Goal: Task Accomplishment & Management: Use online tool/utility

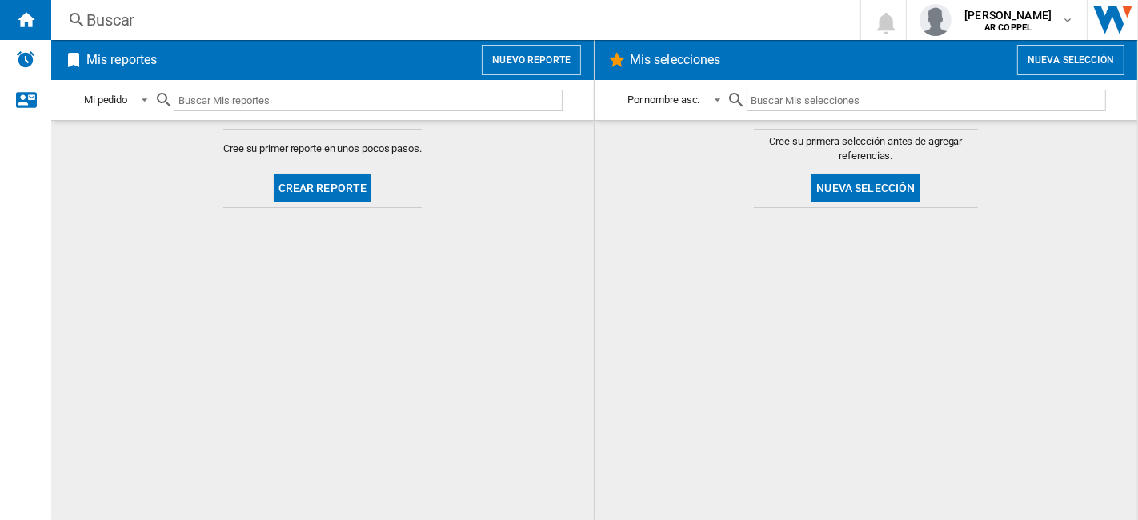
click at [298, 98] on input "text" at bounding box center [368, 101] width 389 height 22
click at [304, 175] on button "Crear reporte" at bounding box center [323, 188] width 98 height 29
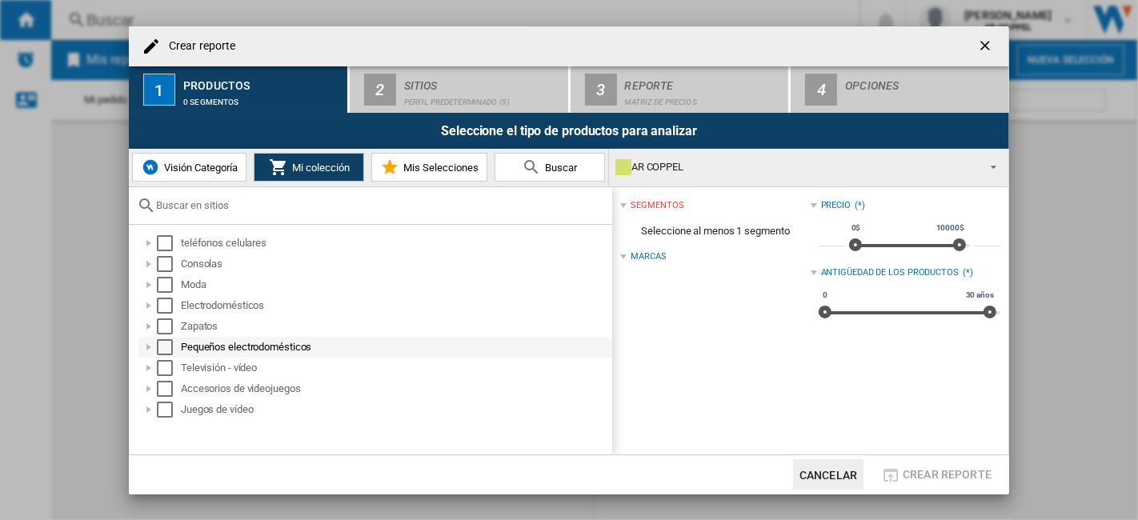
click at [157, 348] on div "Seleccionar" at bounding box center [165, 347] width 16 height 16
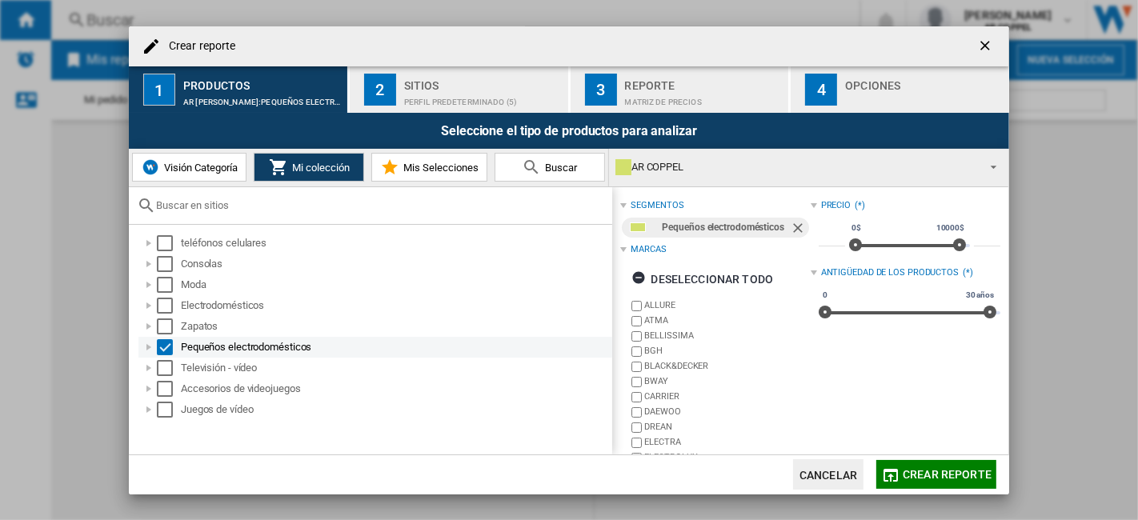
click at [153, 348] on div at bounding box center [149, 347] width 16 height 16
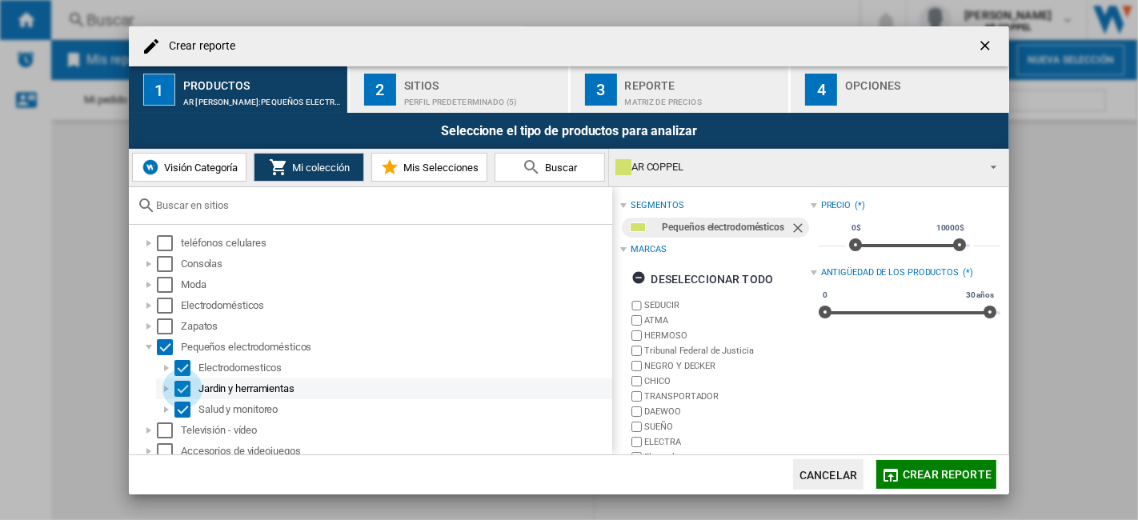
click at [180, 387] on div "Seleccionar" at bounding box center [182, 389] width 16 height 16
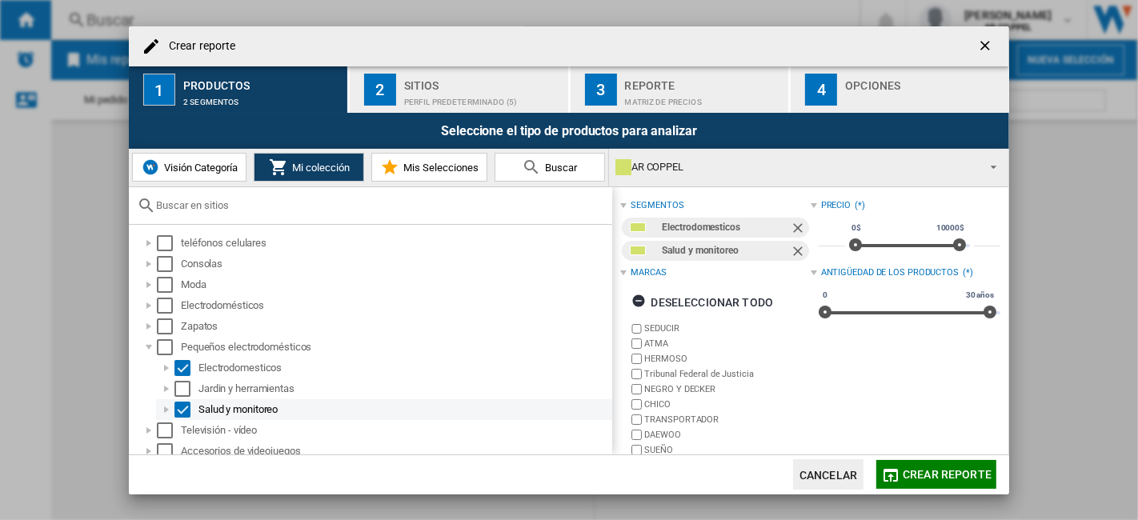
click at [182, 413] on div "Seleccionar" at bounding box center [182, 410] width 16 height 16
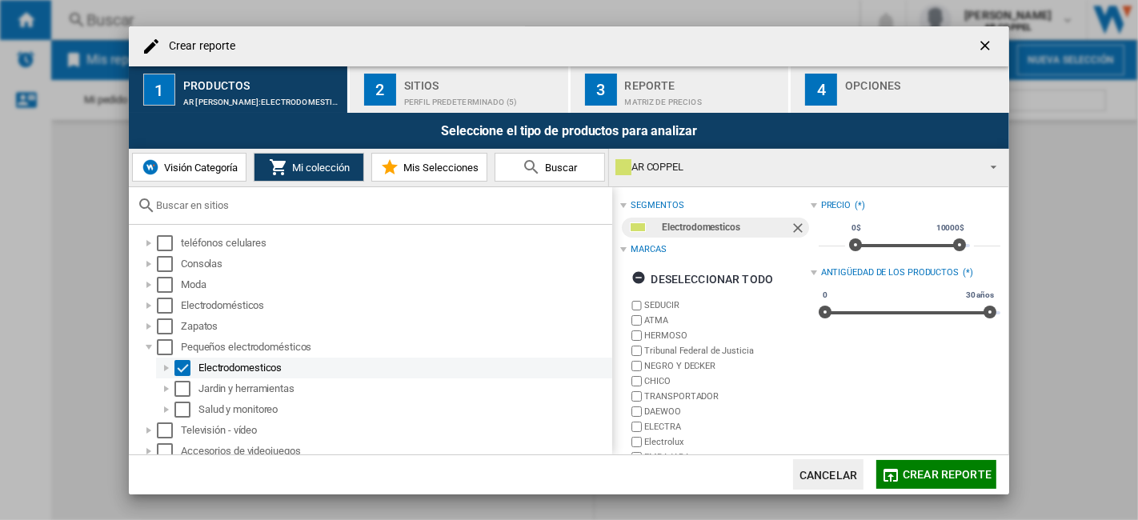
click at [167, 367] on div at bounding box center [166, 368] width 16 height 16
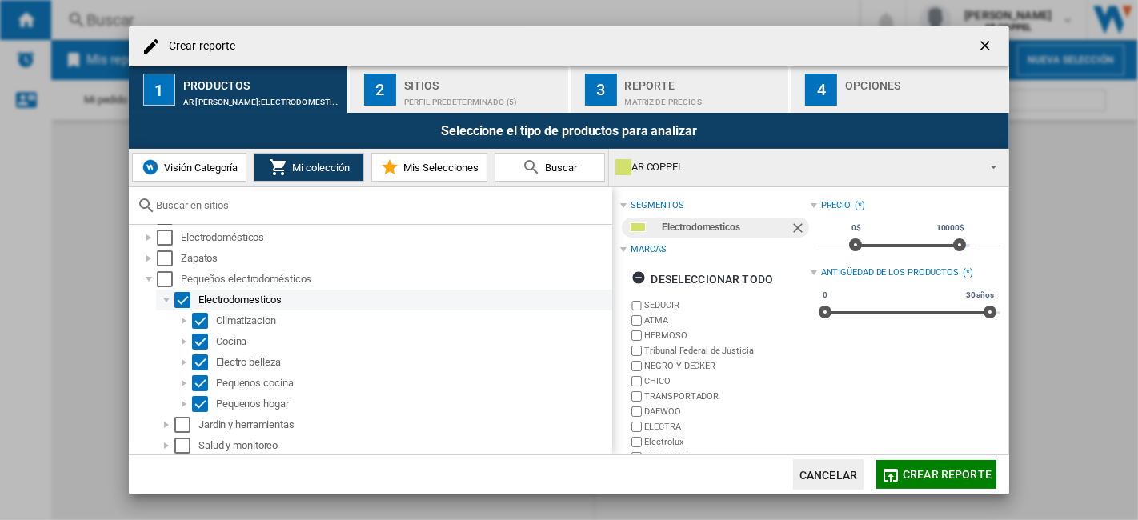
scroll to position [89, 0]
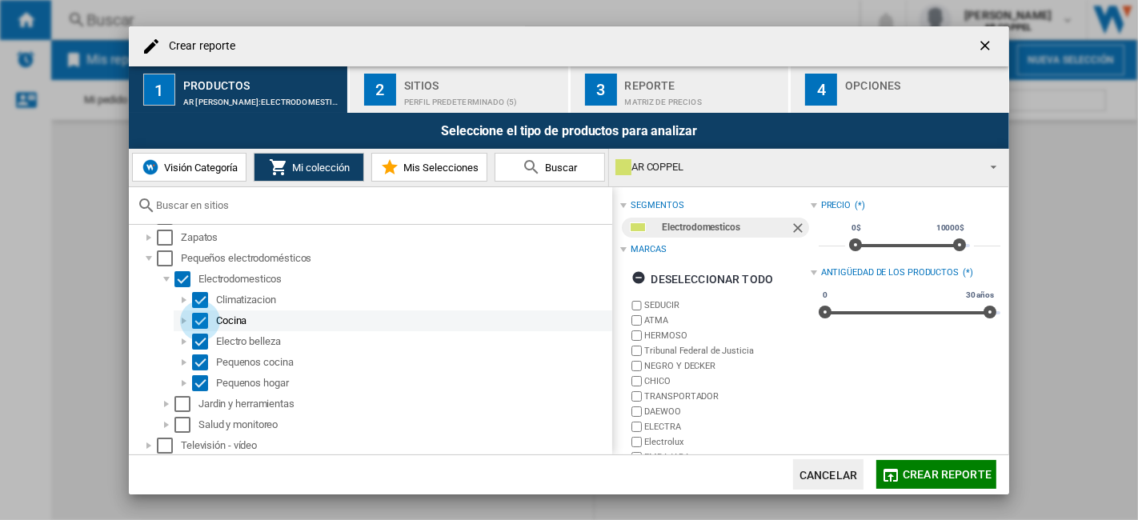
click at [197, 325] on div "Seleccionar" at bounding box center [200, 321] width 16 height 16
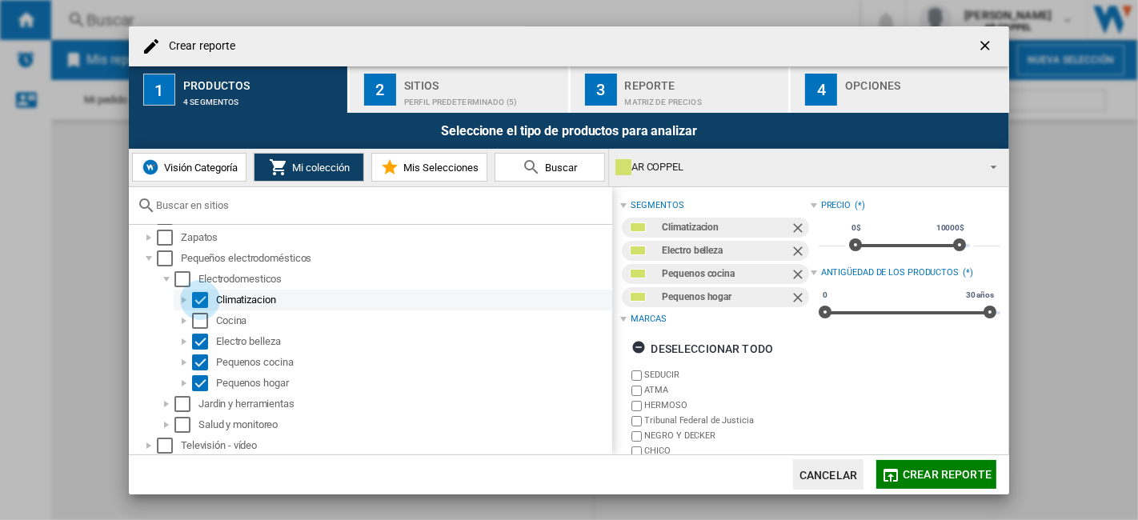
click at [200, 302] on div "Seleccionar" at bounding box center [200, 300] width 16 height 16
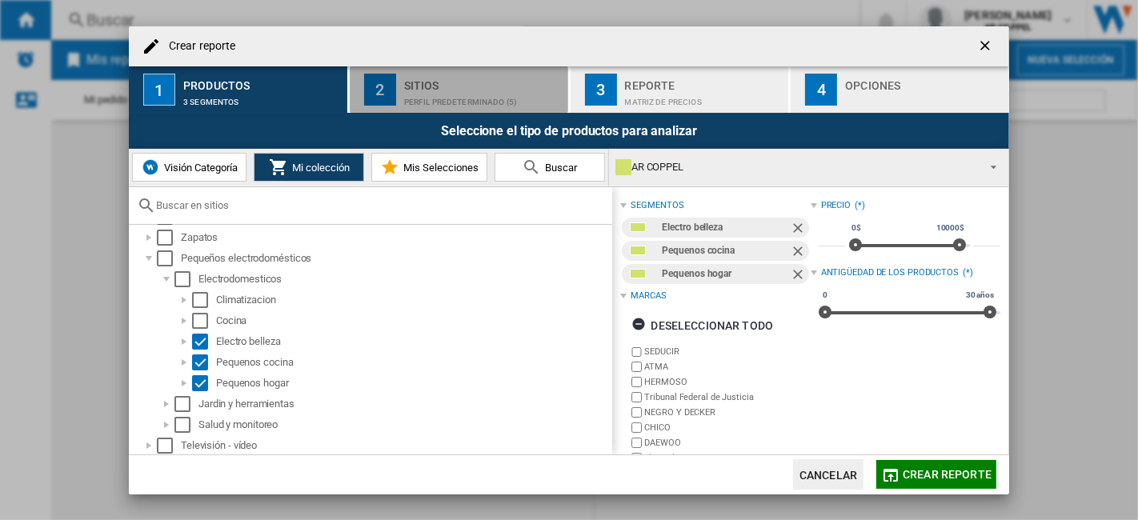
click at [430, 97] on div "Perfil predeterminado (5)" at bounding box center [483, 98] width 158 height 17
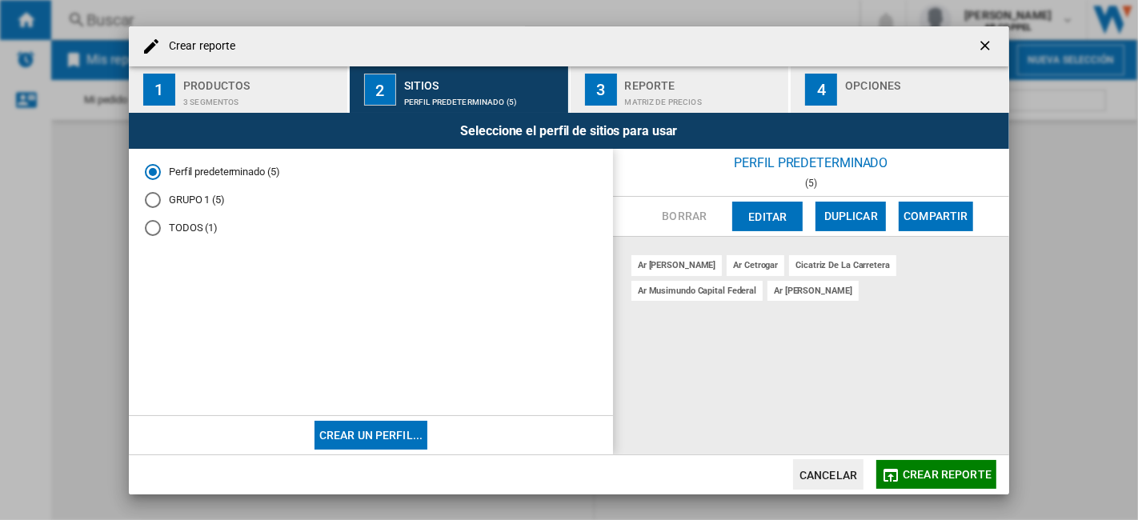
click at [201, 201] on md-radio-button "GRUPO 1 (5)" at bounding box center [371, 199] width 452 height 15
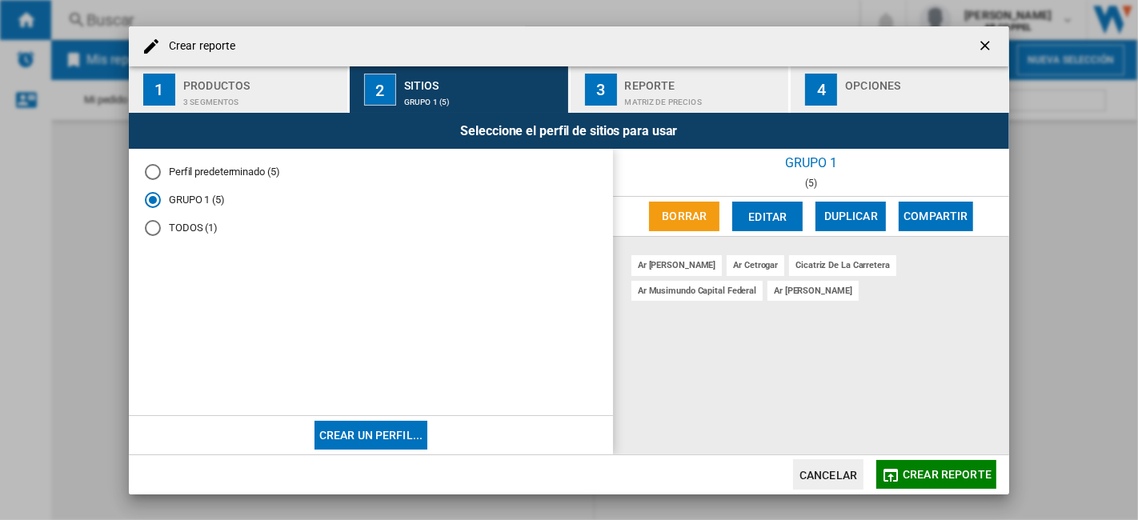
click at [196, 174] on md-radio-button "Perfil predeterminado (5)" at bounding box center [371, 172] width 452 height 15
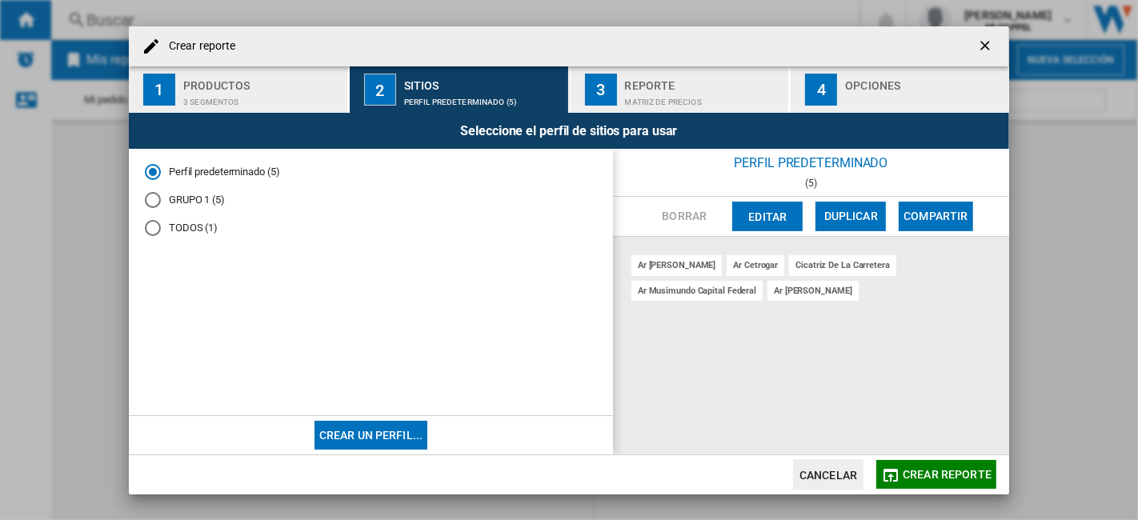
click at [642, 74] on div "Reporte" at bounding box center [704, 81] width 158 height 17
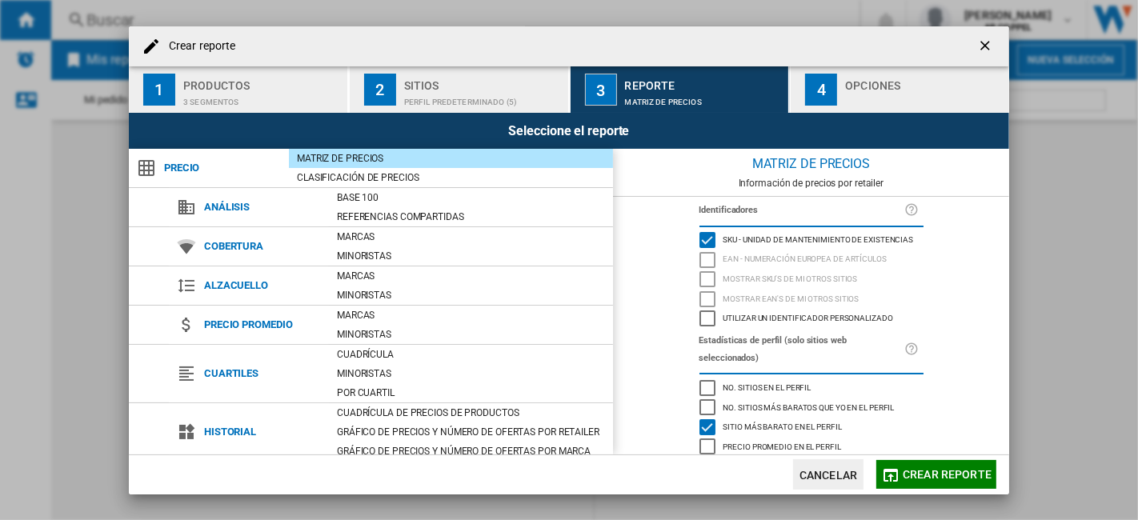
click at [843, 100] on button "4 Opciones" at bounding box center [900, 89] width 219 height 46
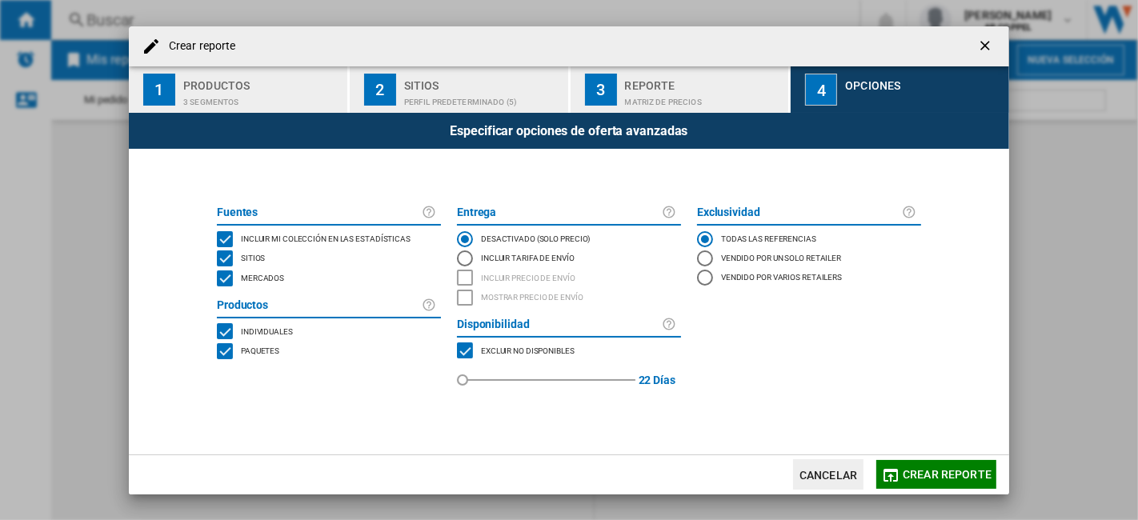
click at [231, 286] on div "MERCADOS" at bounding box center [225, 279] width 16 height 16
click at [903, 466] on button "Crear reporte" at bounding box center [936, 474] width 120 height 29
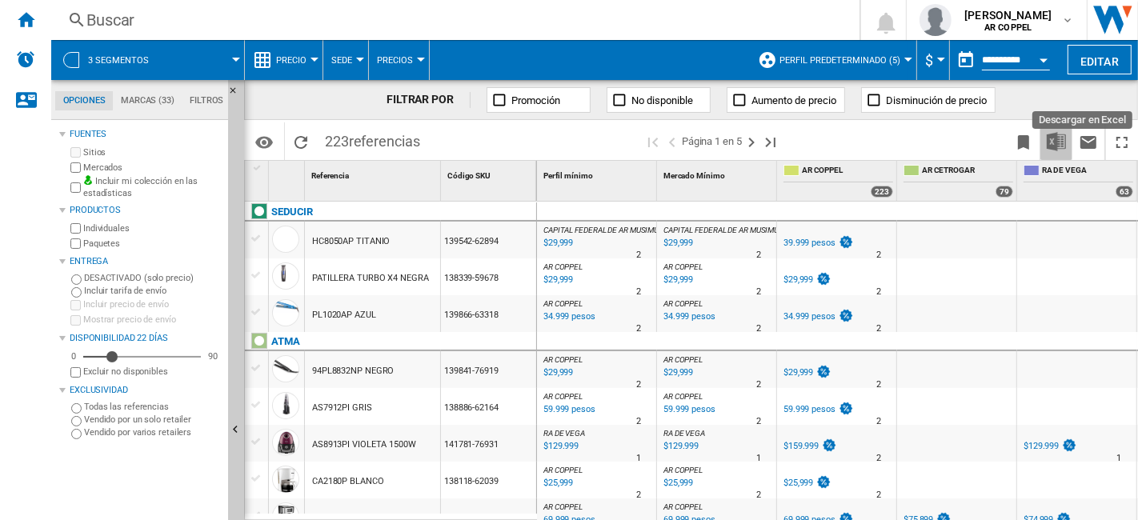
click at [1070, 146] on button "Descargar en Excel" at bounding box center [1057, 141] width 32 height 38
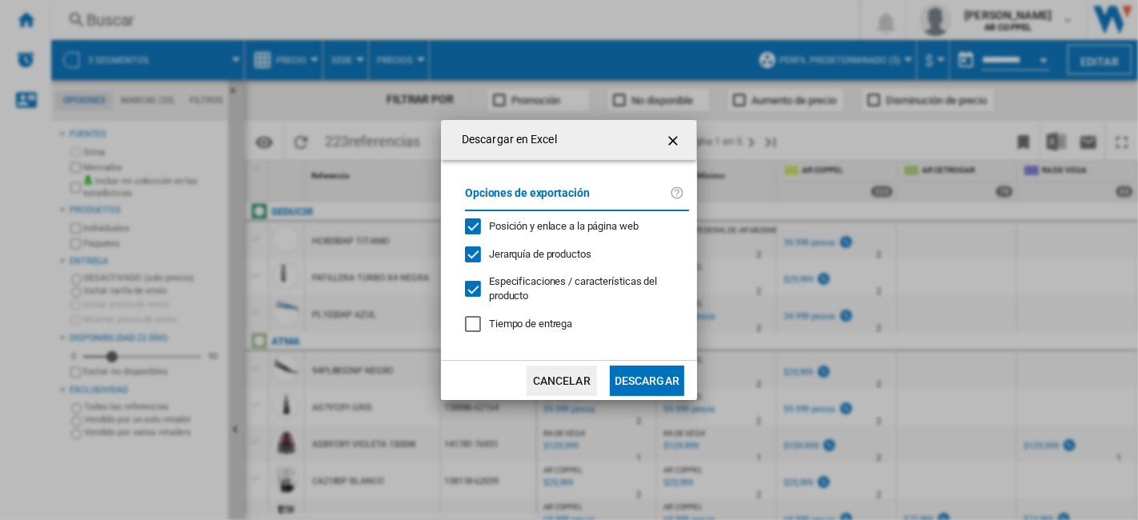
click at [642, 382] on font "Descargar" at bounding box center [647, 381] width 65 height 13
